Goal: Transaction & Acquisition: Download file/media

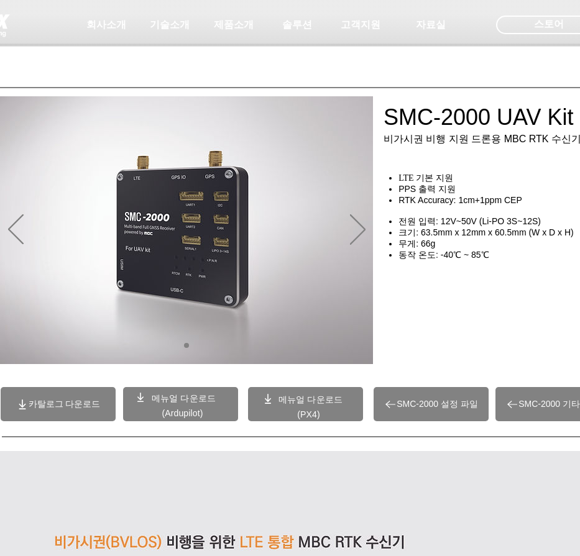
click at [65, 393] on span "카탈로그 다운로드" at bounding box center [58, 404] width 115 height 34
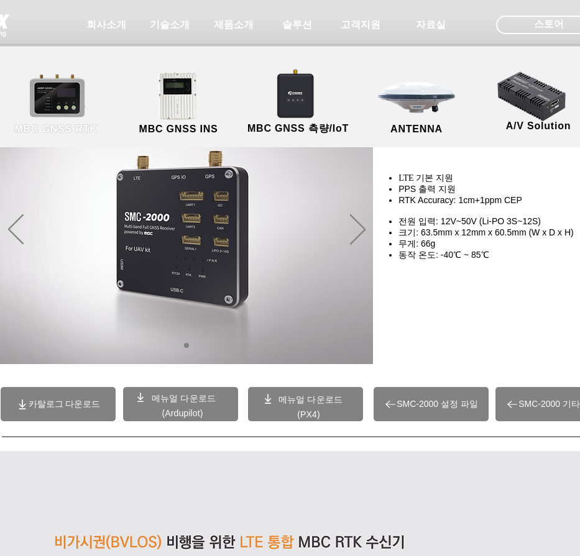
click at [81, 86] on link "MBC GNSS RTK" at bounding box center [56, 103] width 112 height 65
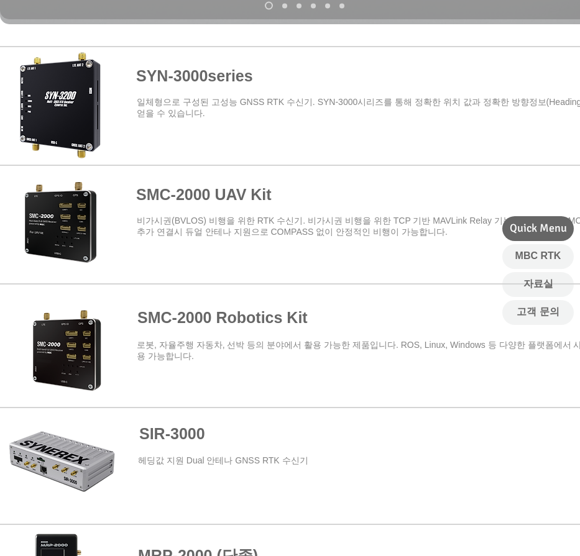
scroll to position [457, 0]
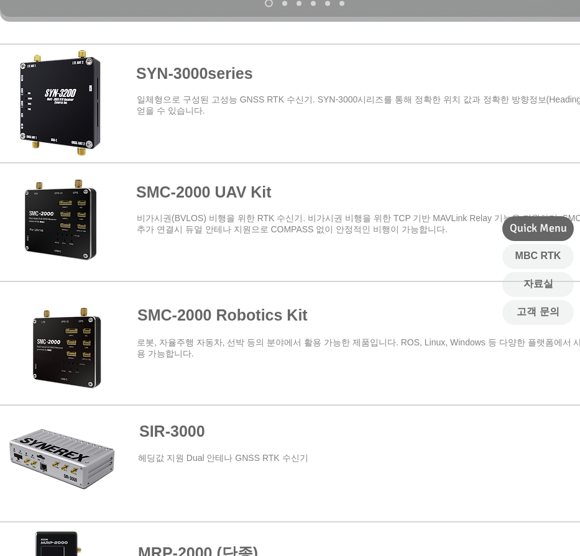
click at [259, 314] on span at bounding box center [304, 338] width 609 height 109
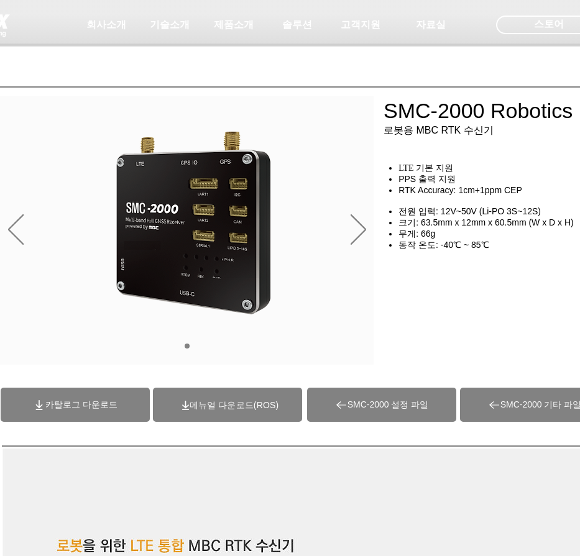
scroll to position [34, 1]
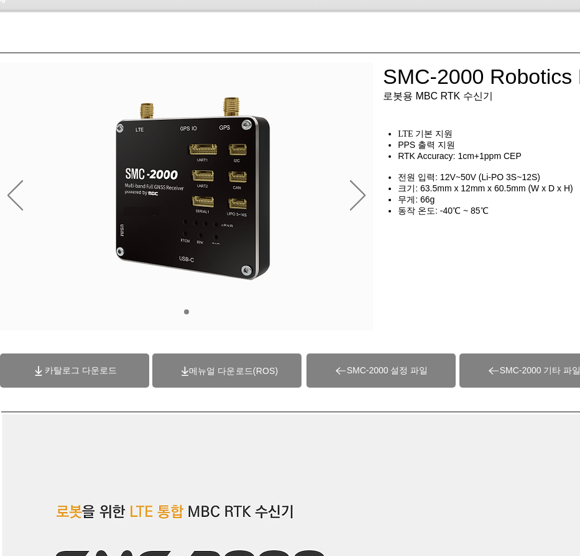
click at [106, 371] on span "카탈로그 다운로드" at bounding box center [81, 370] width 72 height 11
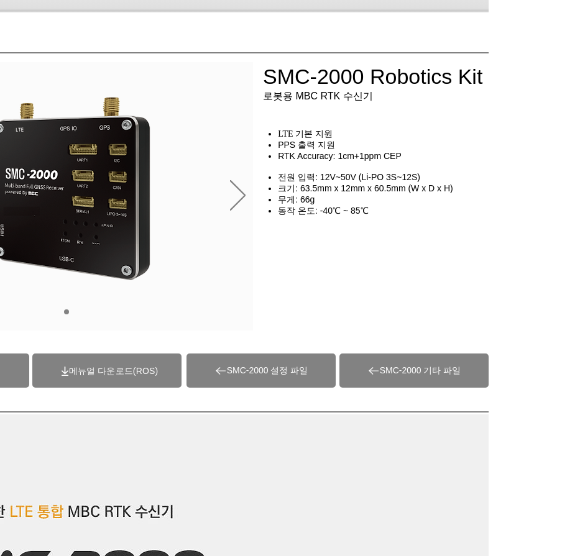
scroll to position [34, 119]
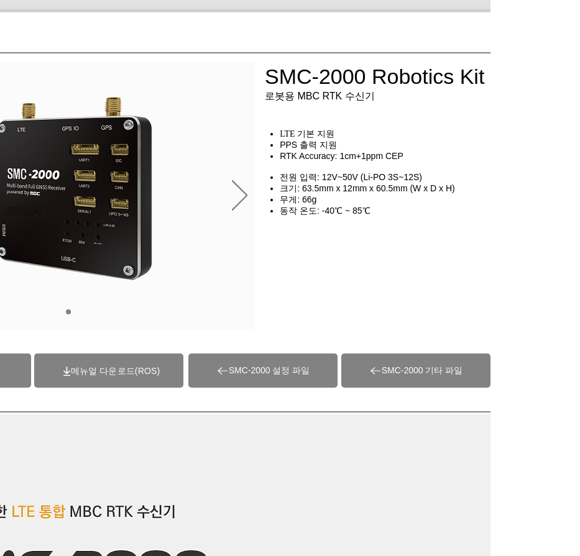
click at [414, 387] on span "SMC-2000 기타 파일" at bounding box center [415, 371] width 149 height 34
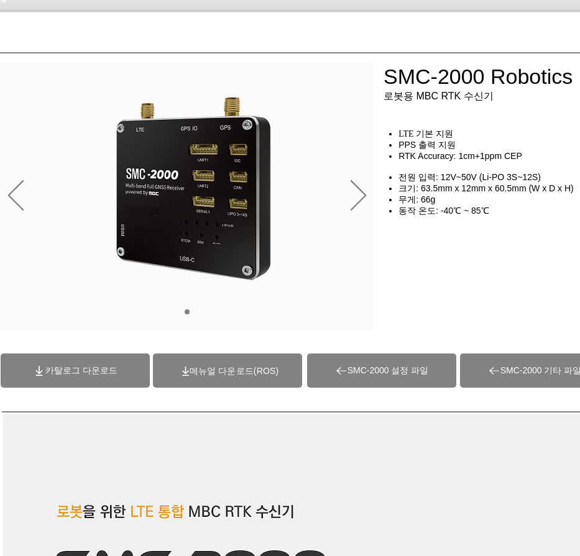
scroll to position [34, 2]
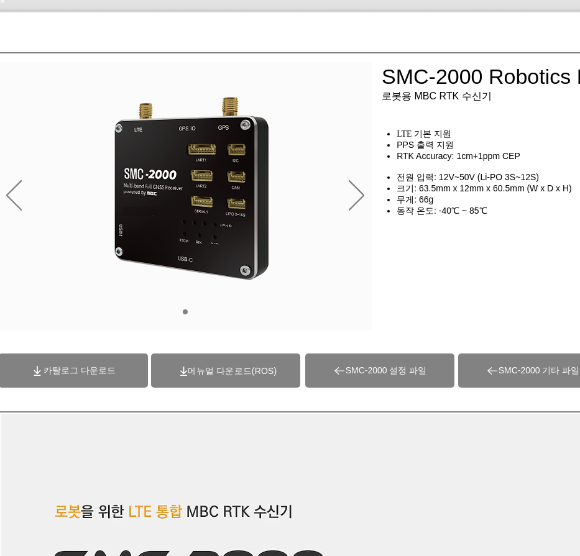
click at [352, 371] on span "SMC-2000 설정 파일" at bounding box center [385, 370] width 81 height 11
click at [108, 370] on span "카탈로그 다운로드" at bounding box center [79, 370] width 72 height 11
